Goal: Information Seeking & Learning: Compare options

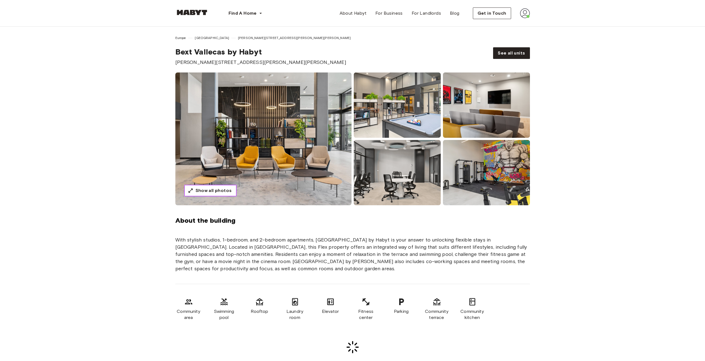
click at [208, 192] on span "Show all photos" at bounding box center [213, 190] width 36 height 7
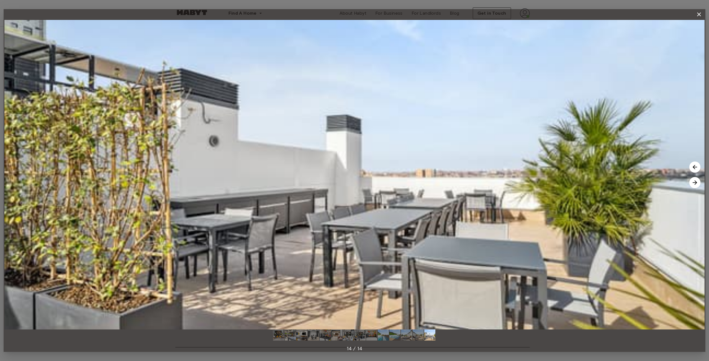
click at [695, 22] on img at bounding box center [354, 175] width 700 height 310
click at [703, 7] on div "14 / 14" at bounding box center [354, 180] width 700 height 352
click at [699, 11] on button "button" at bounding box center [698, 14] width 11 height 11
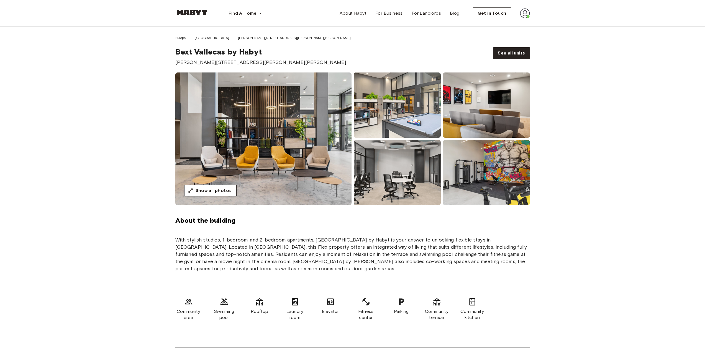
click at [169, 86] on div "Show all photos" at bounding box center [352, 139] width 399 height 133
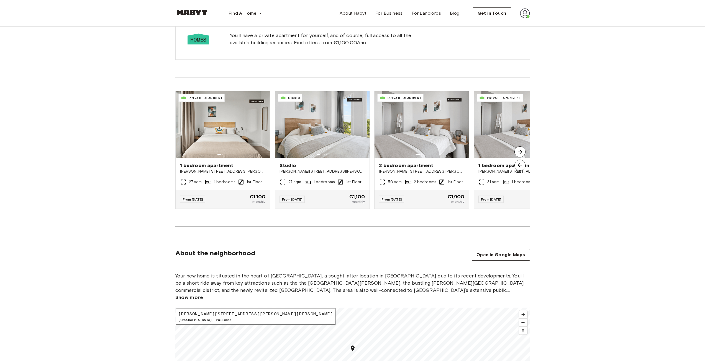
scroll to position [388, 0]
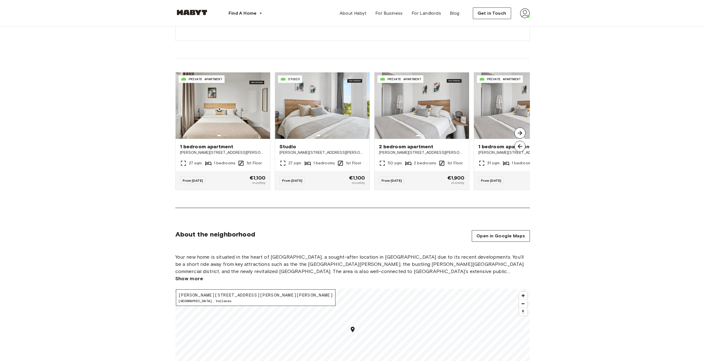
click at [519, 132] on img at bounding box center [519, 133] width 11 height 11
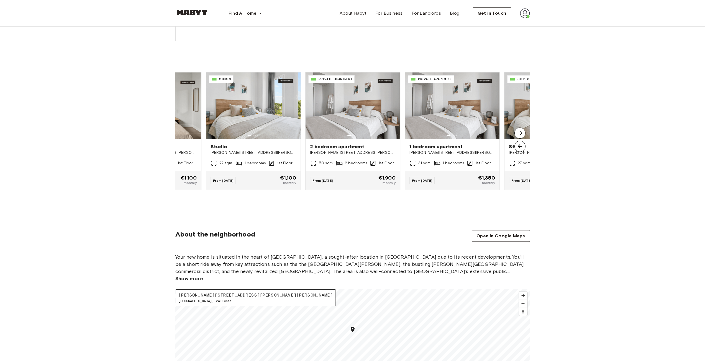
click at [519, 132] on img at bounding box center [519, 133] width 11 height 11
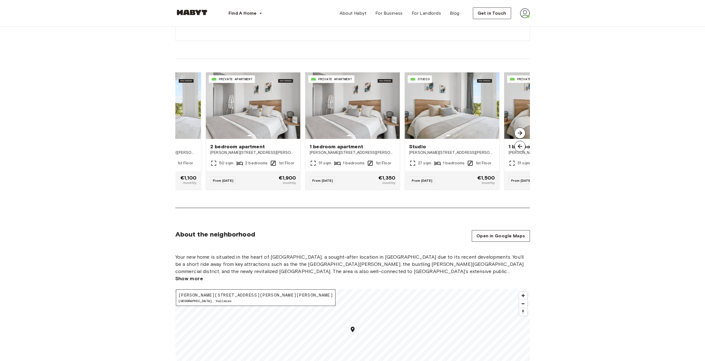
click at [519, 132] on img at bounding box center [519, 133] width 11 height 11
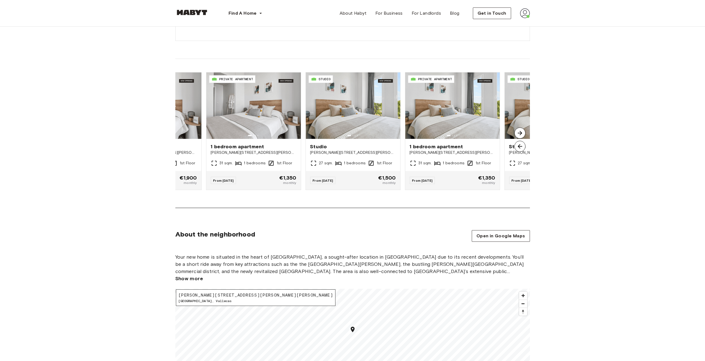
click at [519, 132] on img at bounding box center [519, 133] width 11 height 11
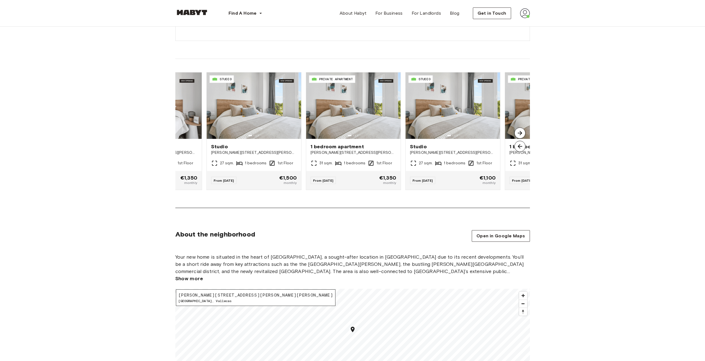
click at [519, 132] on img at bounding box center [519, 133] width 11 height 11
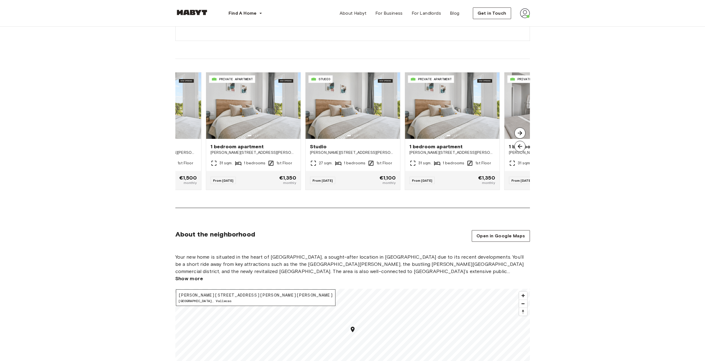
click at [518, 132] on img at bounding box center [519, 133] width 11 height 11
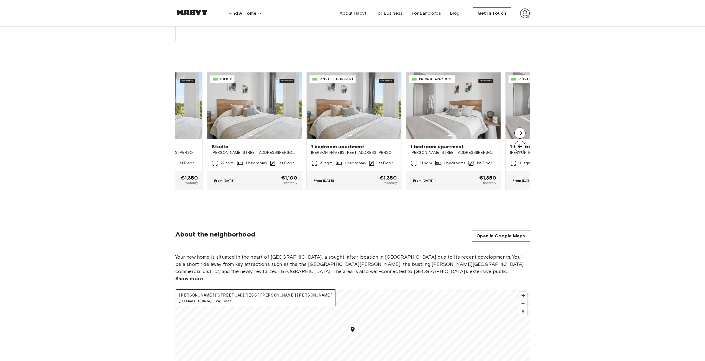
click at [518, 132] on img at bounding box center [519, 133] width 11 height 11
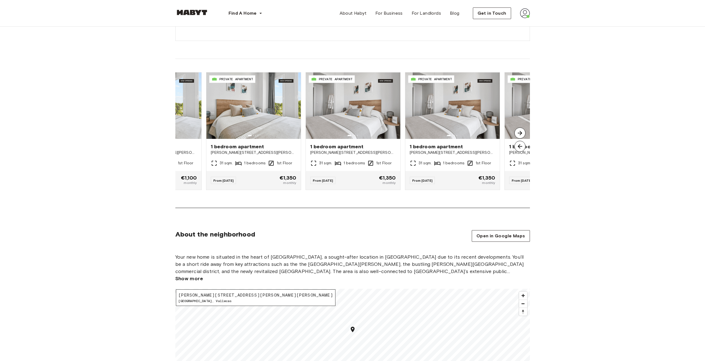
click at [517, 131] on img at bounding box center [519, 133] width 11 height 11
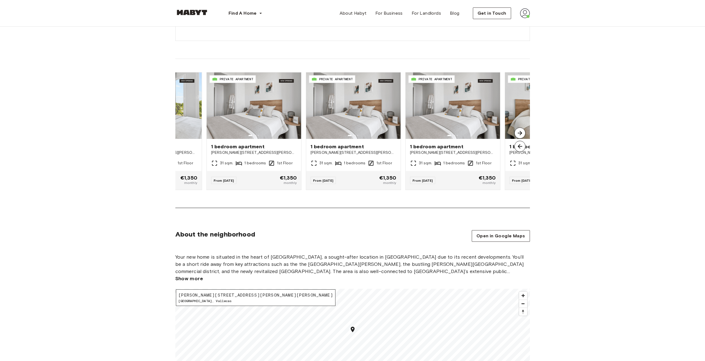
click at [517, 131] on img at bounding box center [519, 133] width 11 height 11
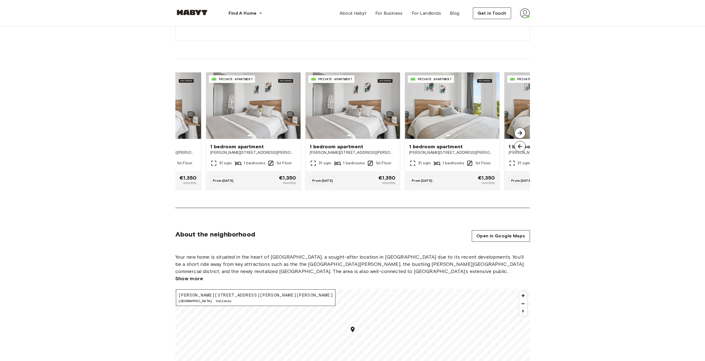
click at [517, 131] on img at bounding box center [519, 133] width 11 height 11
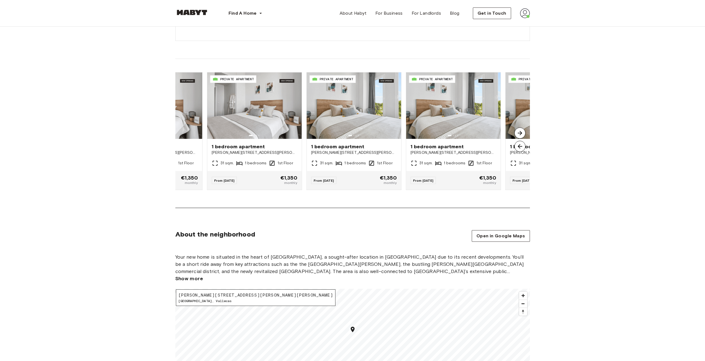
click at [517, 131] on img at bounding box center [519, 133] width 11 height 11
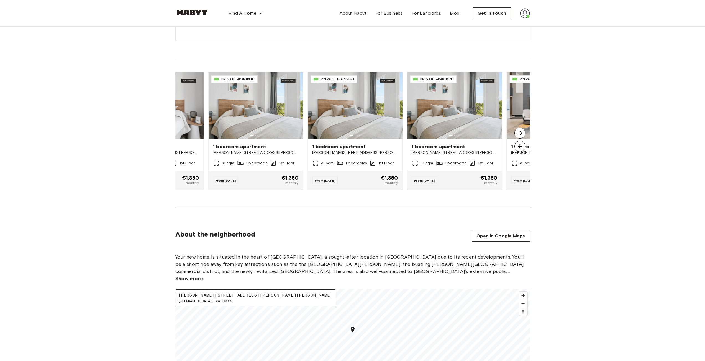
click at [517, 131] on img at bounding box center [519, 133] width 11 height 11
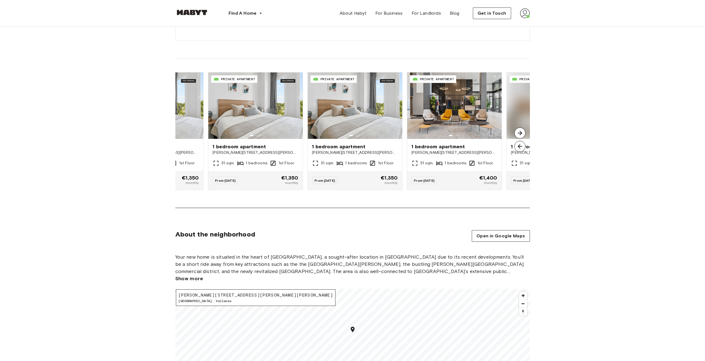
click at [517, 131] on img at bounding box center [519, 133] width 11 height 11
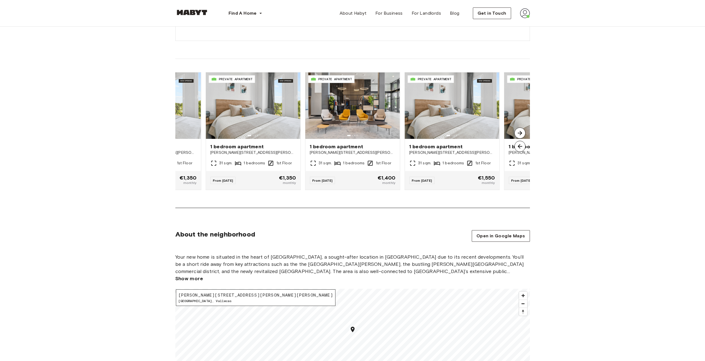
click at [517, 131] on img at bounding box center [519, 133] width 11 height 11
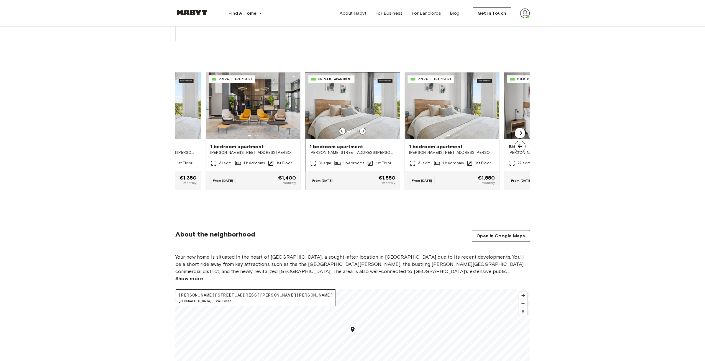
click at [359, 115] on img at bounding box center [352, 106] width 94 height 66
click at [524, 133] on img at bounding box center [519, 133] width 11 height 11
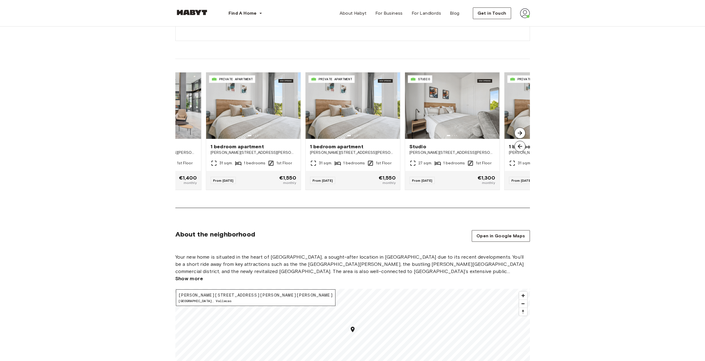
click at [524, 132] on img at bounding box center [519, 133] width 11 height 11
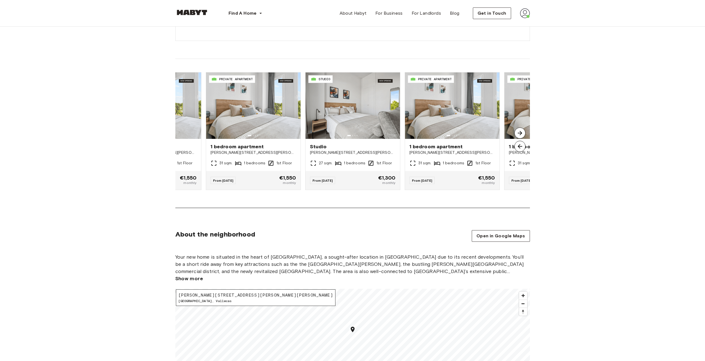
click at [524, 132] on img at bounding box center [519, 133] width 11 height 11
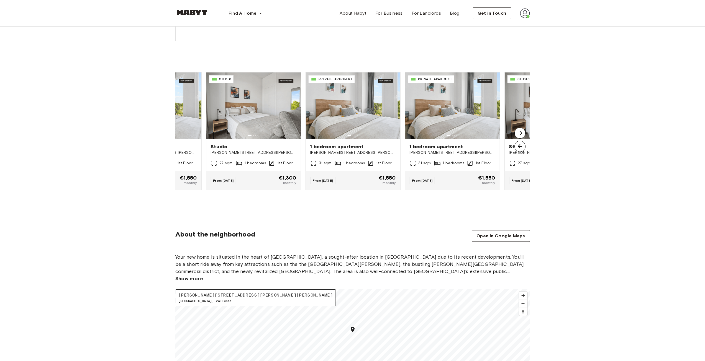
click at [524, 132] on img at bounding box center [519, 133] width 11 height 11
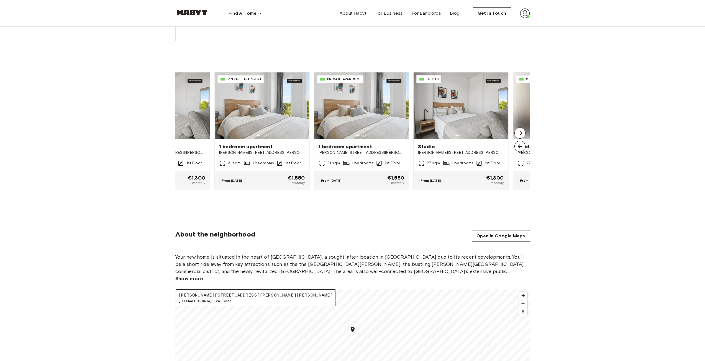
click at [524, 132] on img at bounding box center [519, 133] width 11 height 11
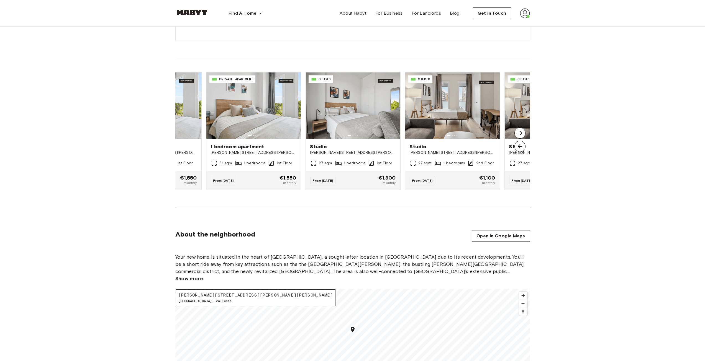
click at [524, 132] on img at bounding box center [519, 133] width 11 height 11
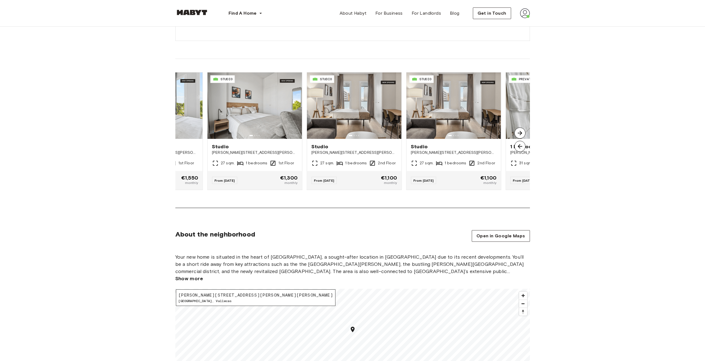
click at [524, 132] on img at bounding box center [519, 133] width 11 height 11
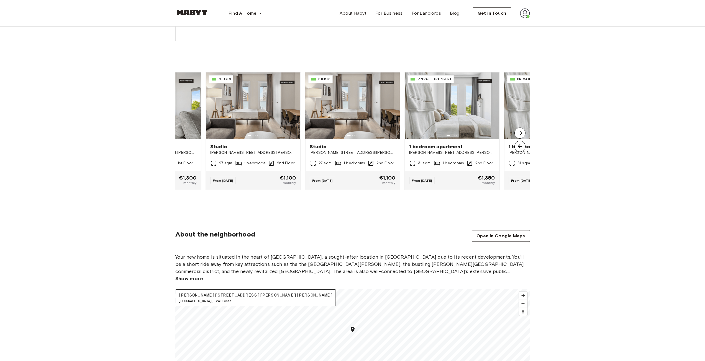
click at [517, 132] on img at bounding box center [519, 133] width 11 height 11
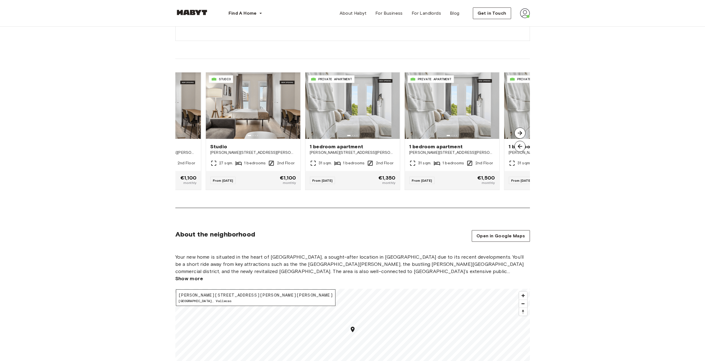
click at [517, 135] on img at bounding box center [519, 133] width 11 height 11
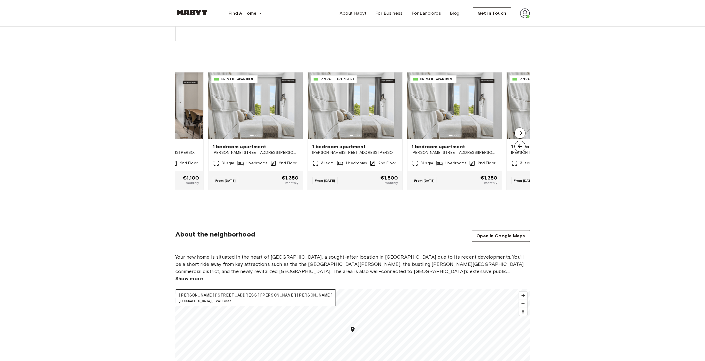
click at [517, 135] on img at bounding box center [519, 133] width 11 height 11
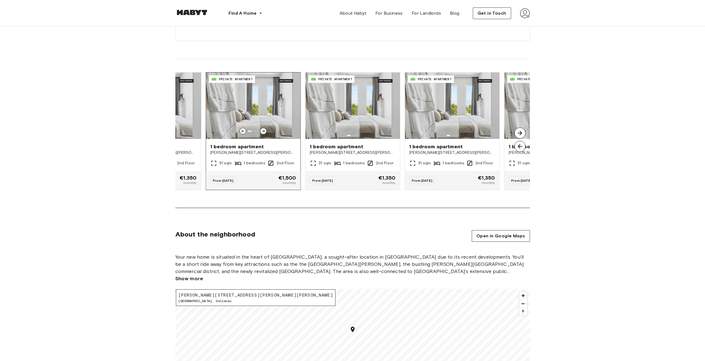
click at [257, 104] on img at bounding box center [253, 106] width 94 height 66
click at [516, 133] on img at bounding box center [519, 133] width 11 height 11
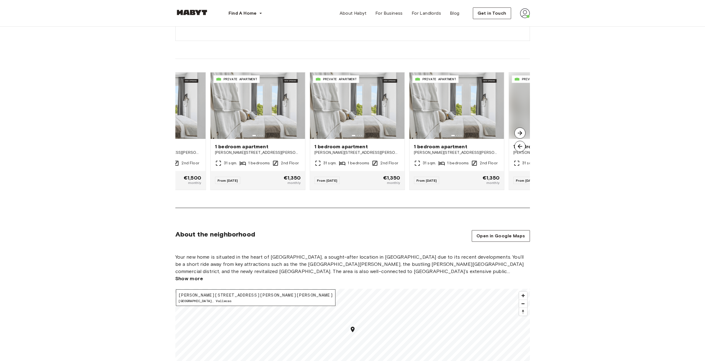
click at [516, 132] on img at bounding box center [519, 133] width 11 height 11
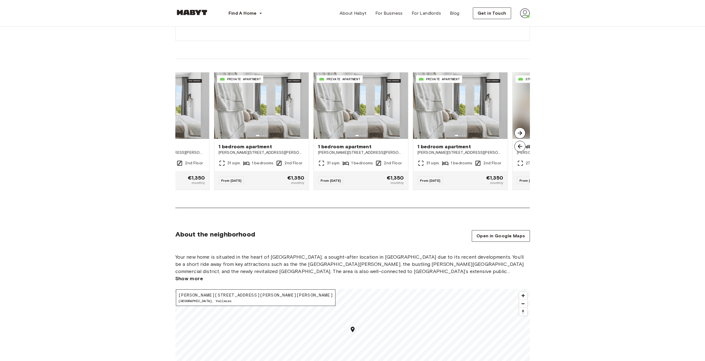
click at [516, 132] on img at bounding box center [519, 133] width 11 height 11
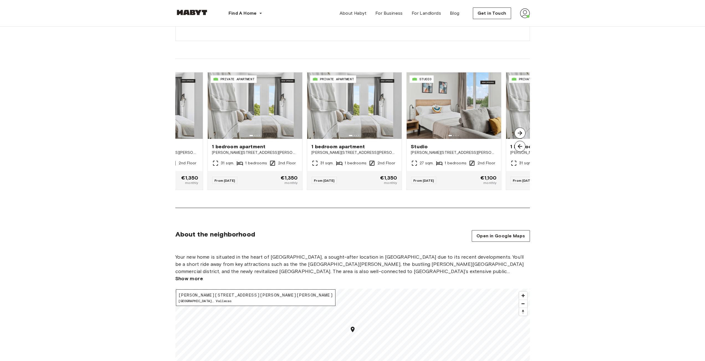
click at [516, 132] on img at bounding box center [519, 133] width 11 height 11
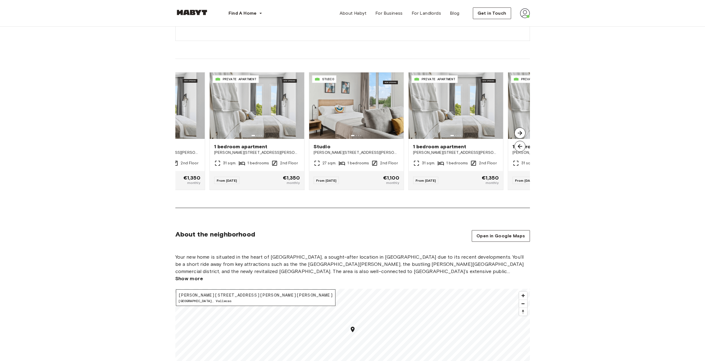
click at [516, 132] on img at bounding box center [519, 133] width 11 height 11
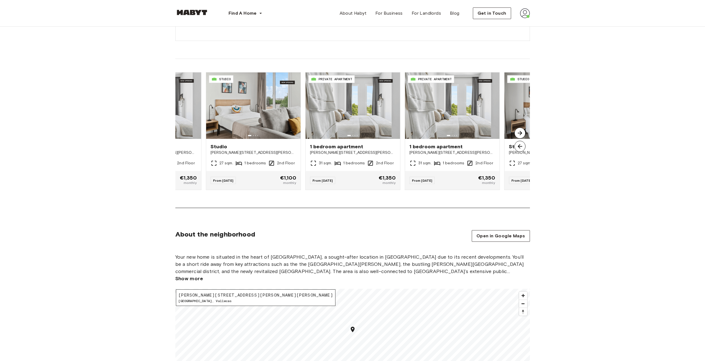
click at [516, 132] on img at bounding box center [519, 133] width 11 height 11
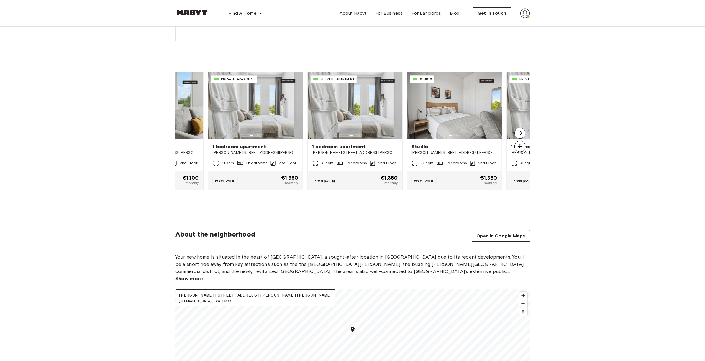
click at [516, 132] on img at bounding box center [519, 133] width 11 height 11
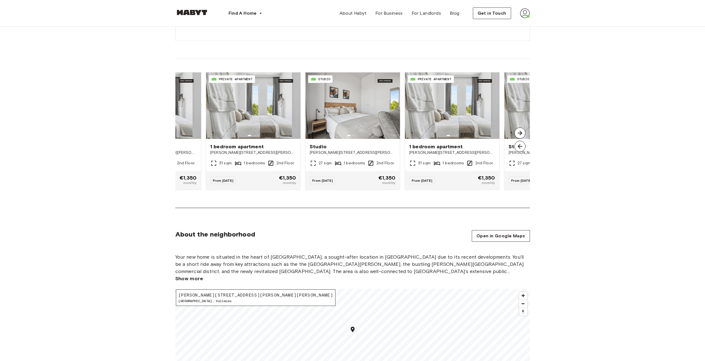
click at [516, 132] on img at bounding box center [519, 133] width 11 height 11
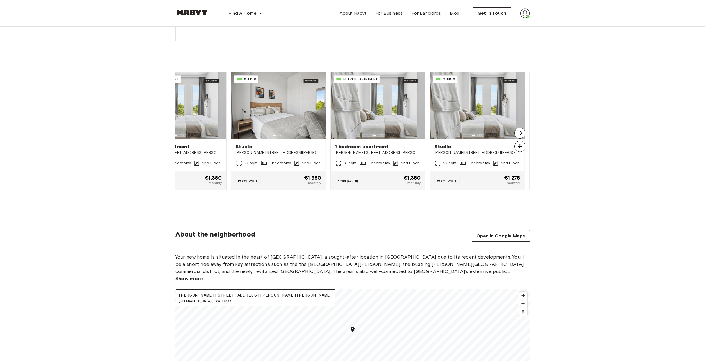
click at [516, 132] on img at bounding box center [519, 133] width 11 height 11
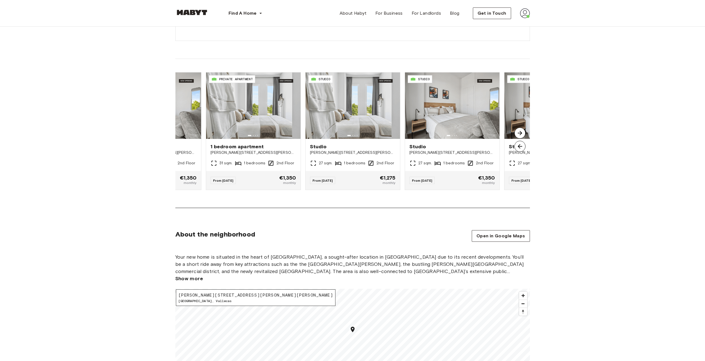
click at [519, 132] on img at bounding box center [519, 133] width 11 height 11
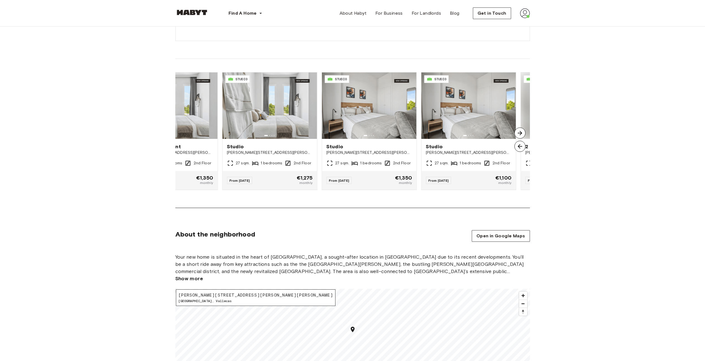
click at [519, 132] on img at bounding box center [519, 133] width 11 height 11
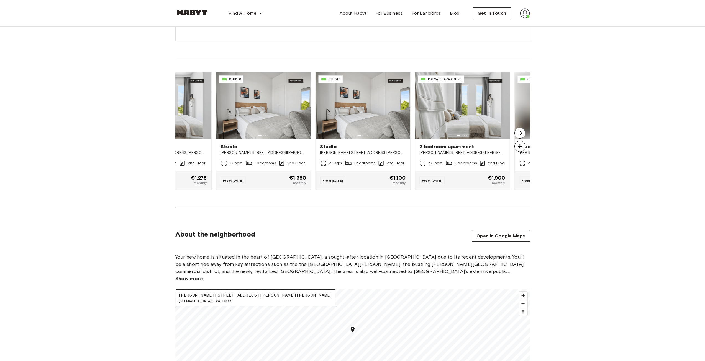
click at [519, 132] on img at bounding box center [519, 133] width 11 height 11
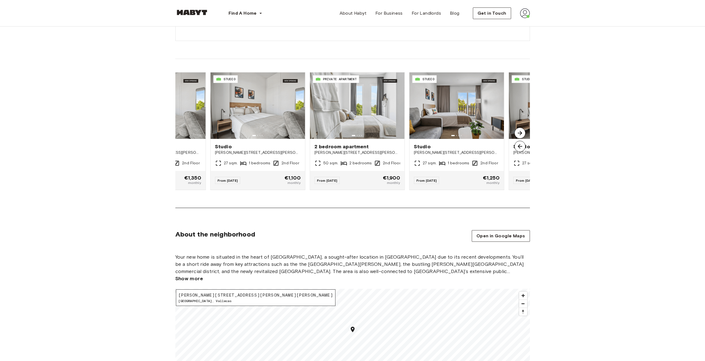
click at [518, 132] on img at bounding box center [519, 133] width 11 height 11
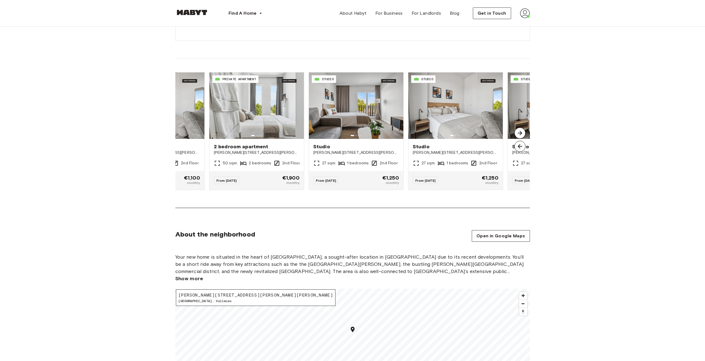
click at [518, 132] on img at bounding box center [519, 133] width 11 height 11
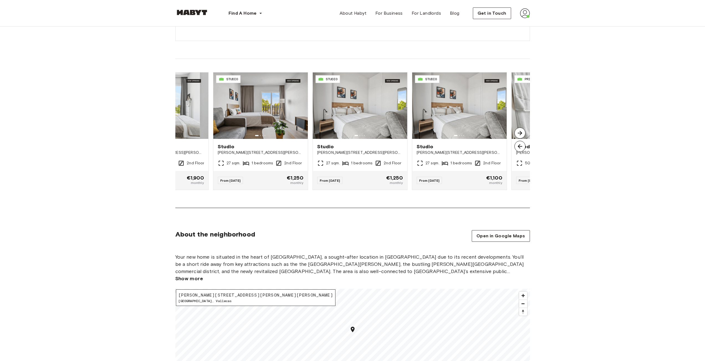
click at [518, 132] on img at bounding box center [519, 133] width 11 height 11
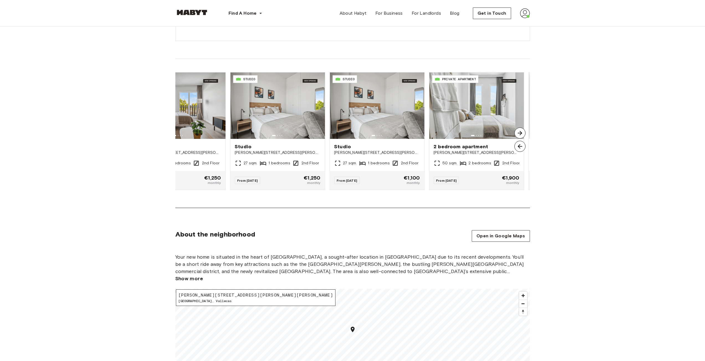
click at [518, 132] on img at bounding box center [519, 133] width 11 height 11
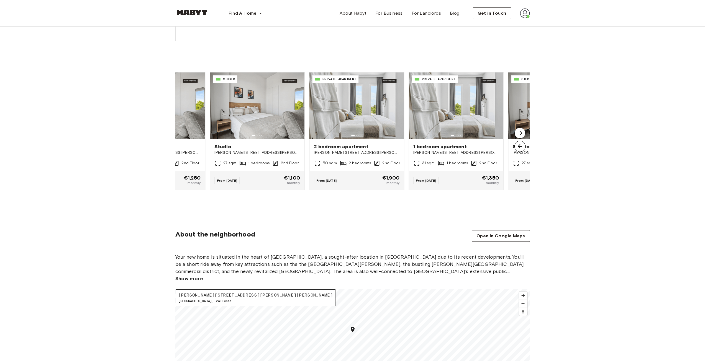
click at [518, 132] on img at bounding box center [519, 133] width 11 height 11
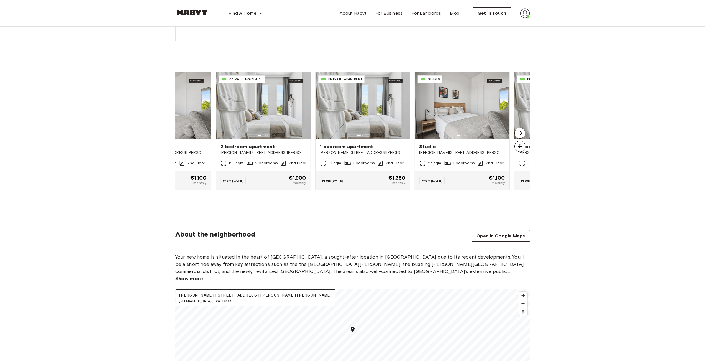
click at [518, 132] on img at bounding box center [519, 133] width 11 height 11
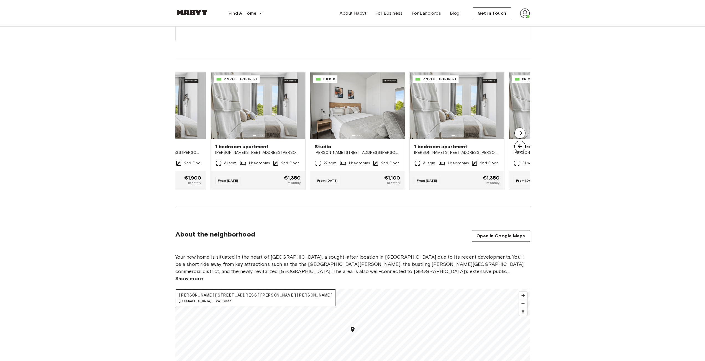
click at [518, 132] on img at bounding box center [519, 133] width 11 height 11
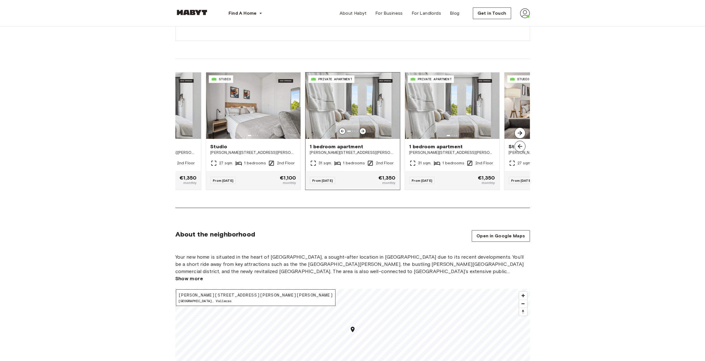
click at [344, 107] on img at bounding box center [352, 106] width 94 height 66
click at [519, 132] on img at bounding box center [519, 133] width 11 height 11
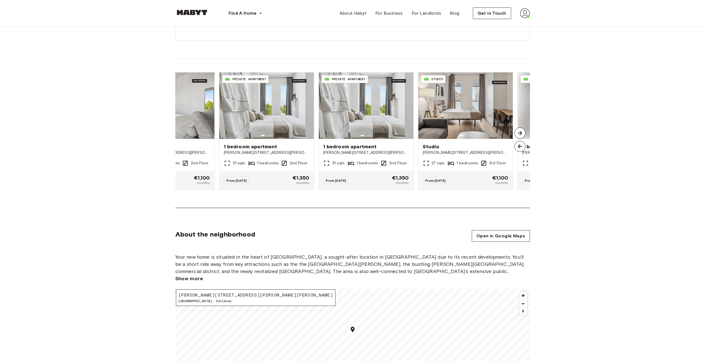
click at [519, 132] on img at bounding box center [519, 133] width 11 height 11
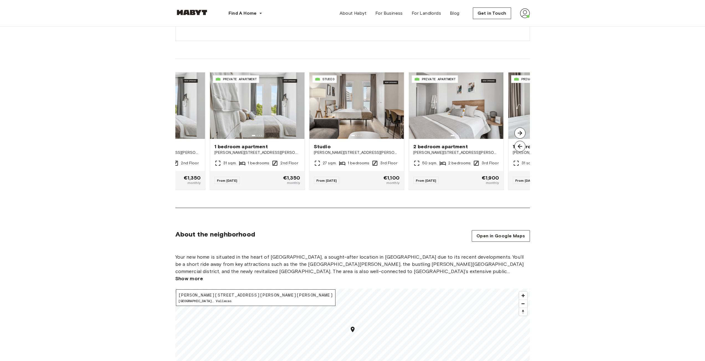
click at [518, 132] on img at bounding box center [519, 133] width 11 height 11
